Goal: Task Accomplishment & Management: Understand process/instructions

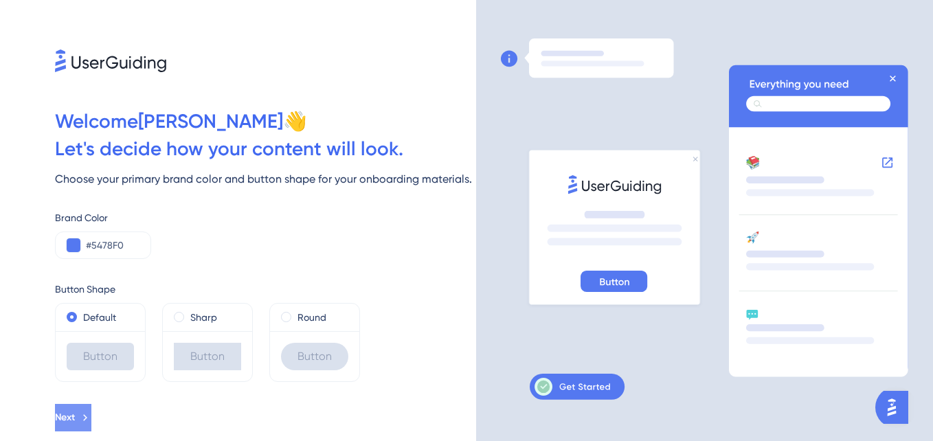
click at [75, 420] on span "Next" at bounding box center [65, 418] width 20 height 16
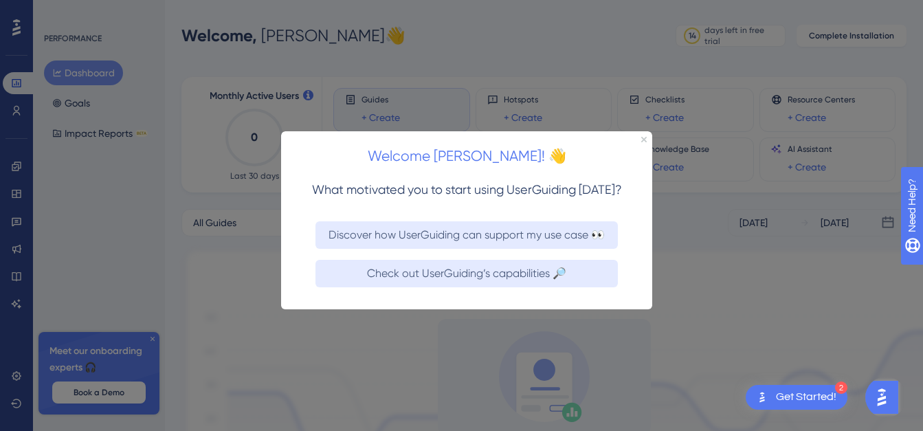
click at [358, 338] on div at bounding box center [461, 215] width 923 height 431
click at [644, 142] on div "Welcome [PERSON_NAME]! 👋" at bounding box center [466, 152] width 371 height 43
click at [645, 142] on div "Welcome [PERSON_NAME]! 👋" at bounding box center [466, 152] width 371 height 43
click at [645, 139] on icon "Close Preview" at bounding box center [643, 139] width 5 height 5
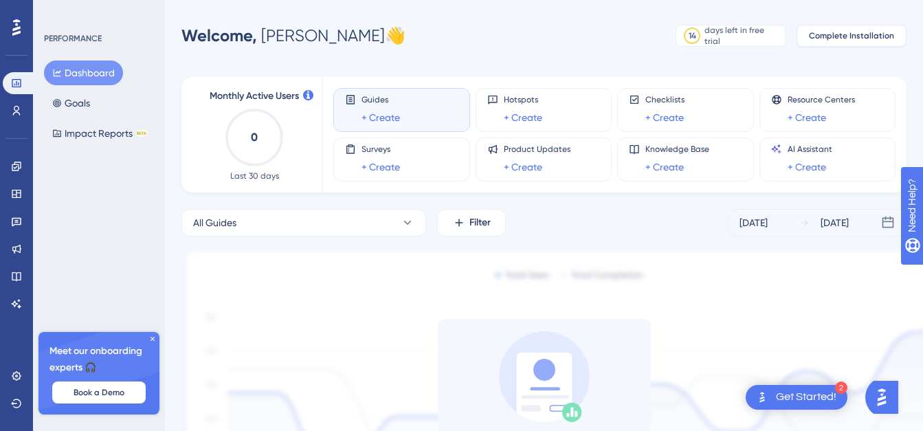
click at [827, 31] on span "Complete Installation" at bounding box center [851, 35] width 85 height 11
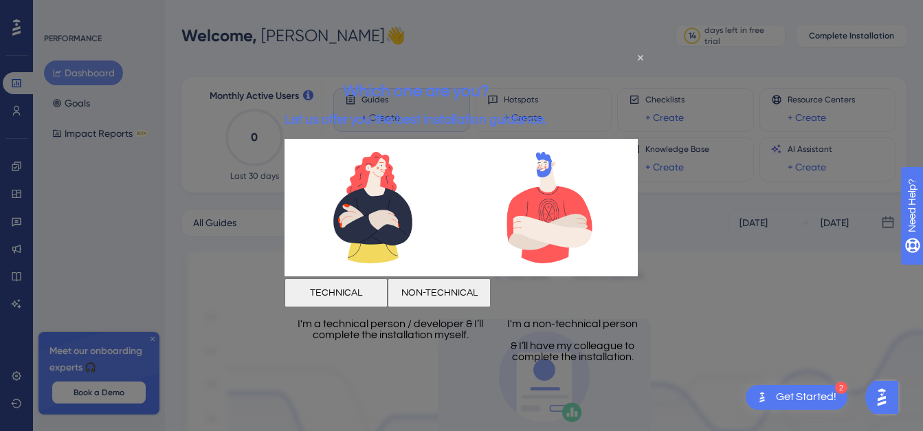
click at [491, 287] on button "NON-TECHNICAL" at bounding box center [439, 292] width 103 height 29
